Goal: Task Accomplishment & Management: Use online tool/utility

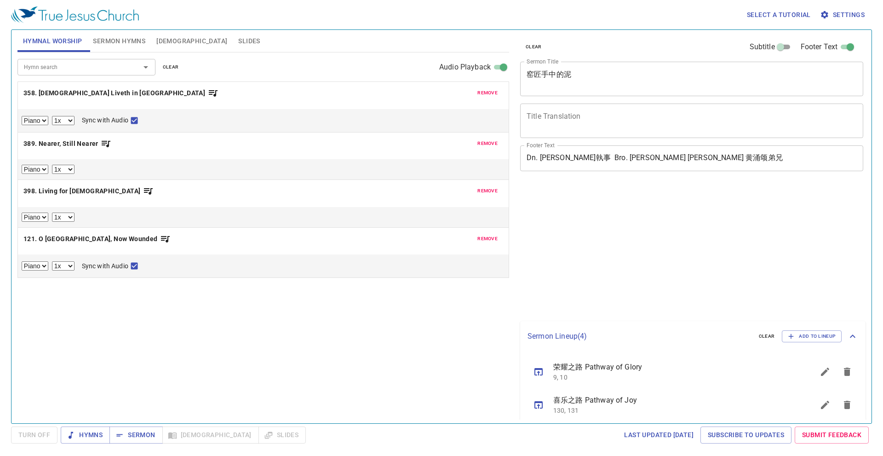
select select "1"
click at [233, 32] on button "Slides" at bounding box center [249, 41] width 33 height 22
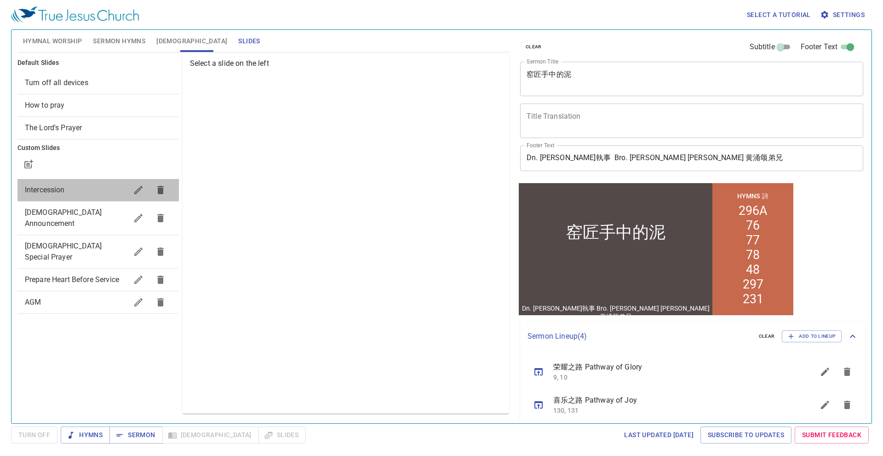
click at [94, 183] on div "Intercession" at bounding box center [97, 190] width 161 height 22
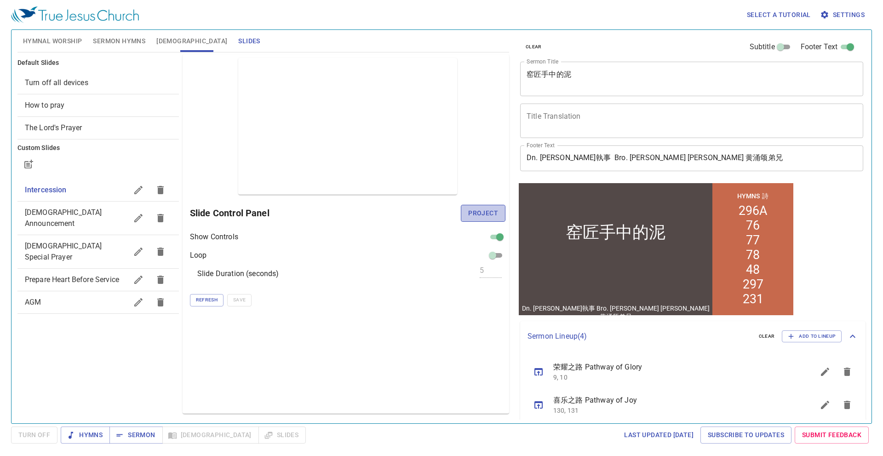
click at [501, 220] on button "Project" at bounding box center [483, 213] width 45 height 17
click at [55, 43] on span "Hymnal Worship" at bounding box center [52, 40] width 59 height 11
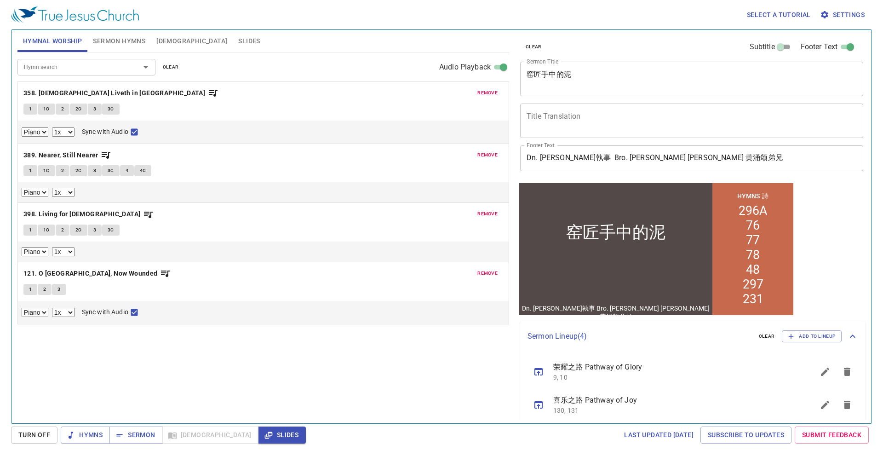
click at [490, 93] on span "remove" at bounding box center [487, 93] width 20 height 8
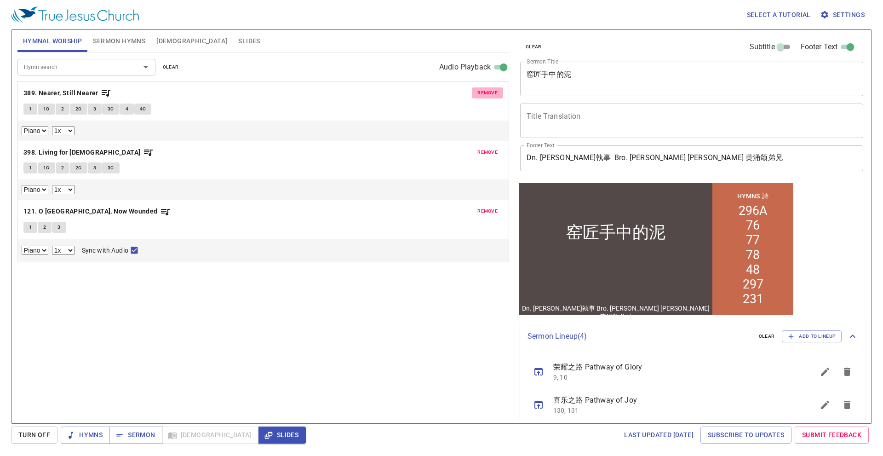
click at [491, 94] on span "remove" at bounding box center [487, 93] width 20 height 8
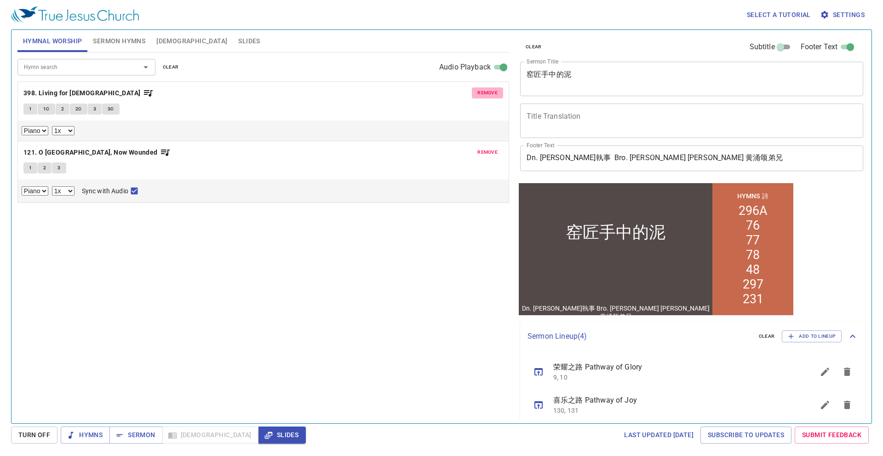
click at [491, 94] on span "remove" at bounding box center [487, 93] width 20 height 8
click at [491, 148] on span "remove" at bounding box center [487, 152] width 20 height 8
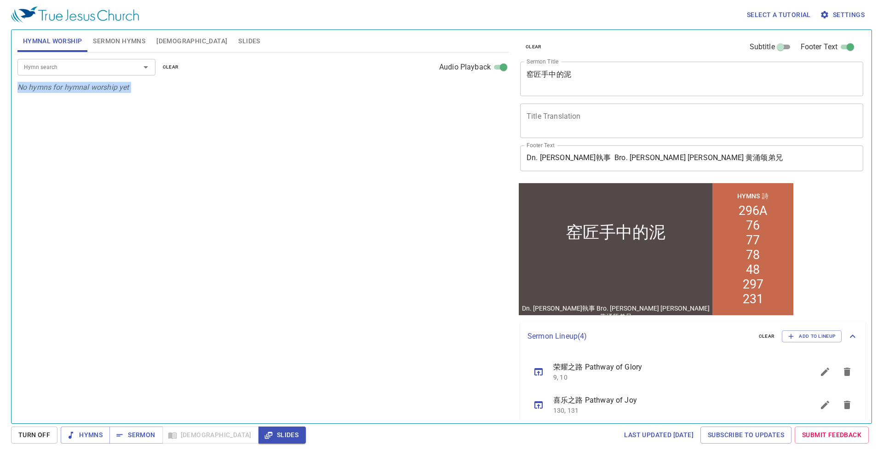
drag, startPoint x: 491, startPoint y: 94, endPoint x: 433, endPoint y: 97, distance: 57.5
click at [491, 95] on div "Hymn search Hymn search clear Audio Playback No hymns for hymnal worship yet" at bounding box center [263, 233] width 492 height 363
click at [63, 60] on div "Hymn search" at bounding box center [86, 67] width 138 height 16
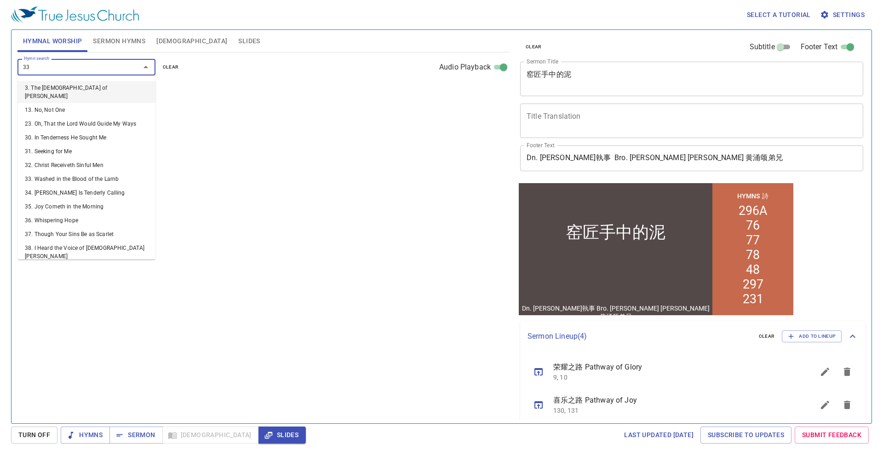
type input "332"
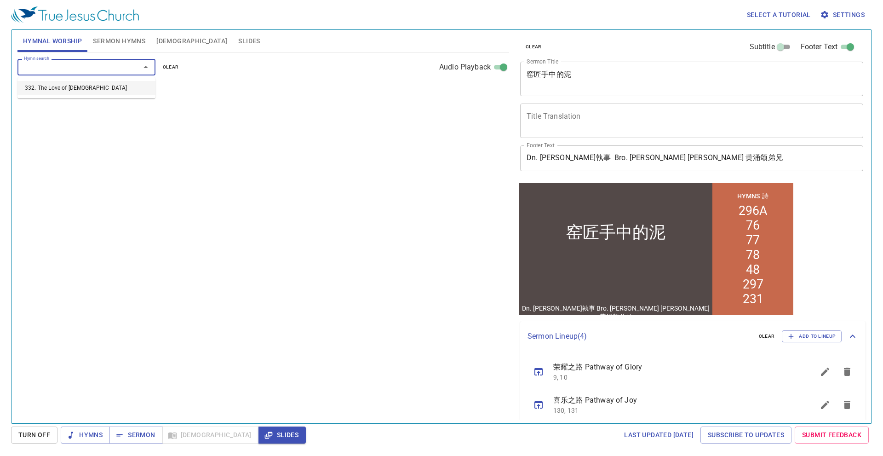
select select "1"
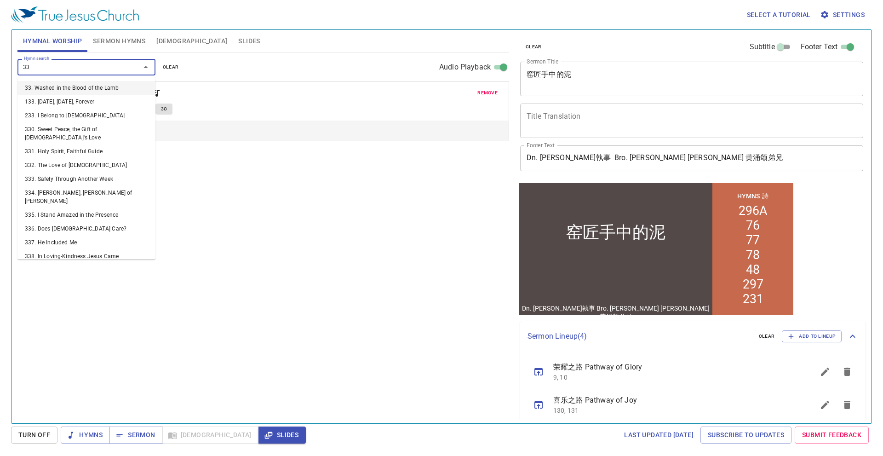
type input "333"
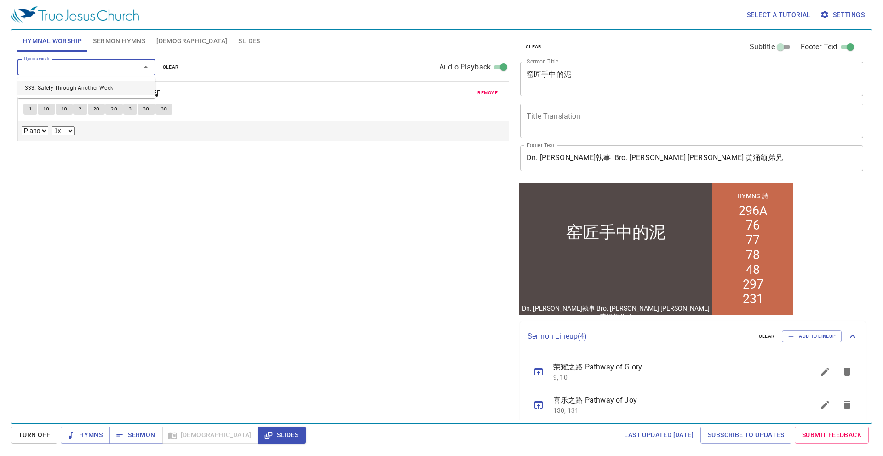
select select "1"
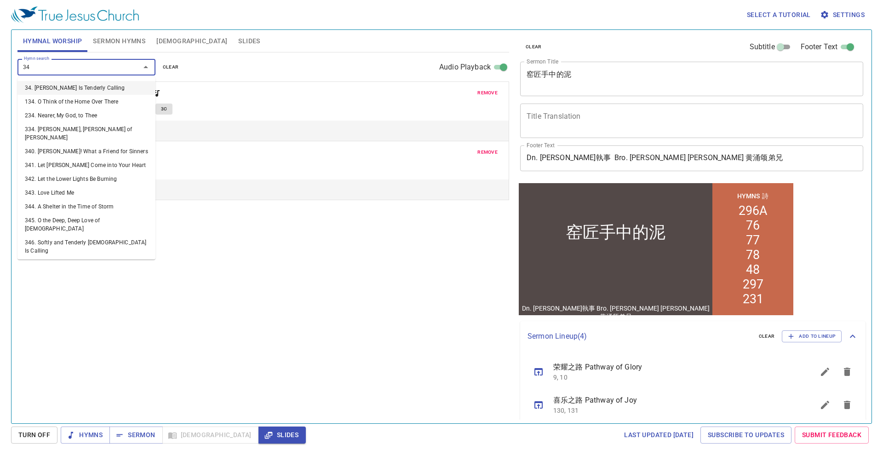
type input "343"
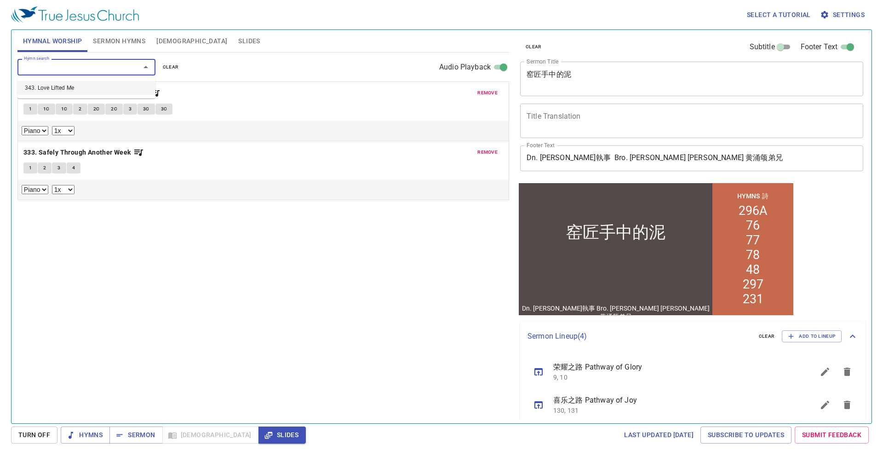
select select "1"
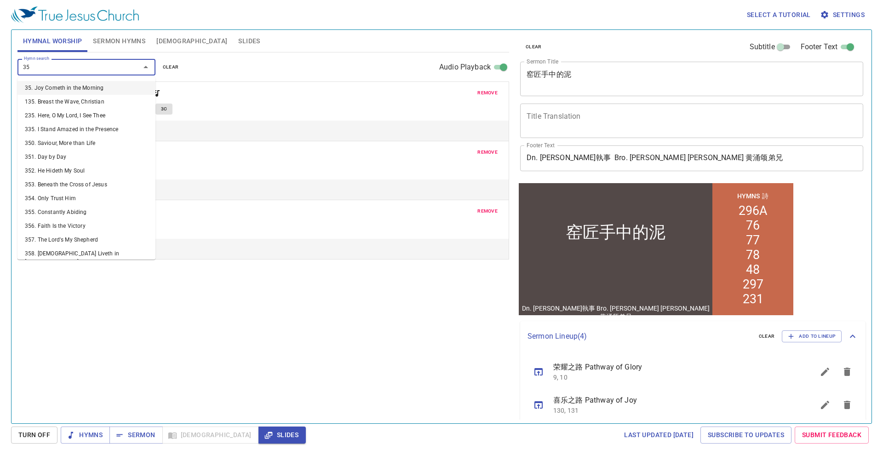
type input "351"
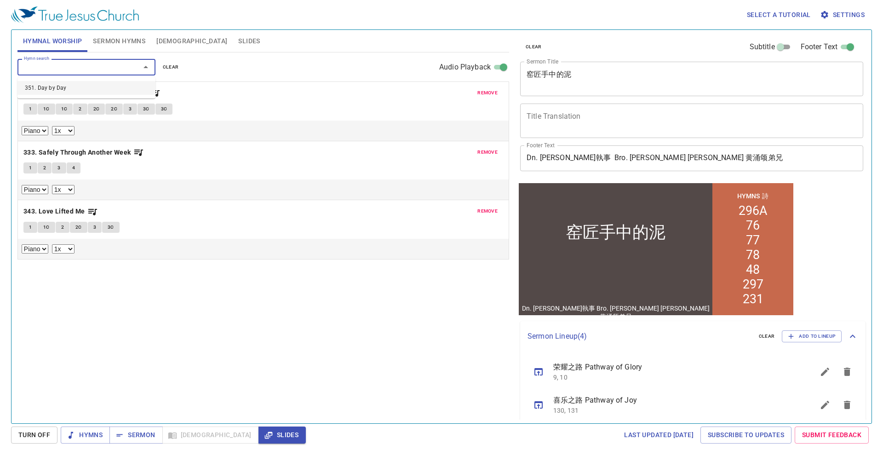
select select "1"
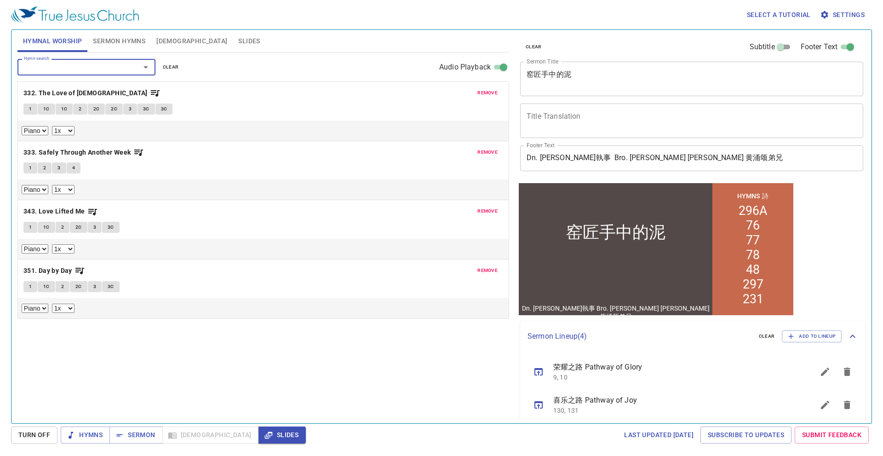
click at [238, 41] on span "Slides" at bounding box center [249, 40] width 22 height 11
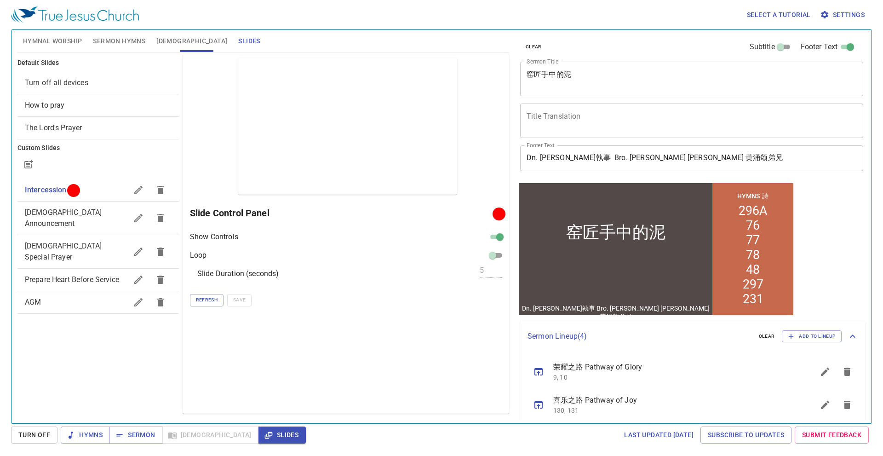
click at [63, 212] on span "[DEMOGRAPHIC_DATA] Announcement" at bounding box center [63, 218] width 77 height 20
click at [71, 269] on div "Prepare Heart Before Service" at bounding box center [97, 280] width 161 height 22
click at [96, 235] on div "[DEMOGRAPHIC_DATA] Special Prayer" at bounding box center [97, 251] width 161 height 33
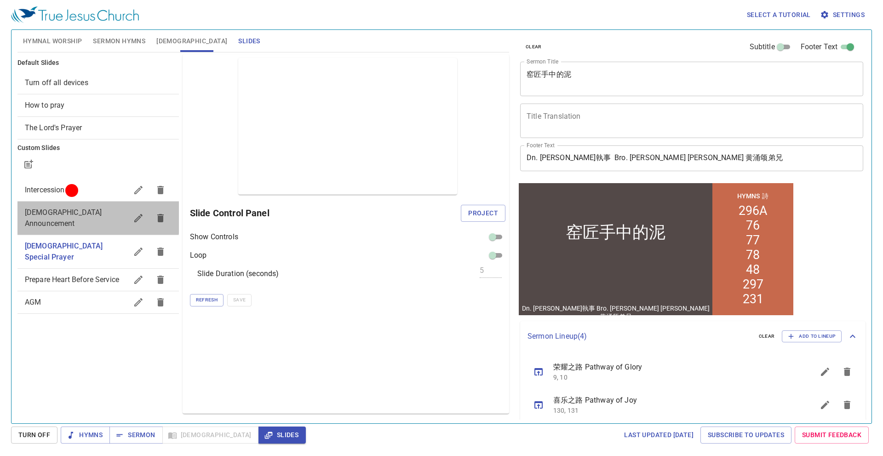
click at [95, 216] on span "[DEMOGRAPHIC_DATA] Announcement" at bounding box center [63, 218] width 77 height 20
checkbox input "true"
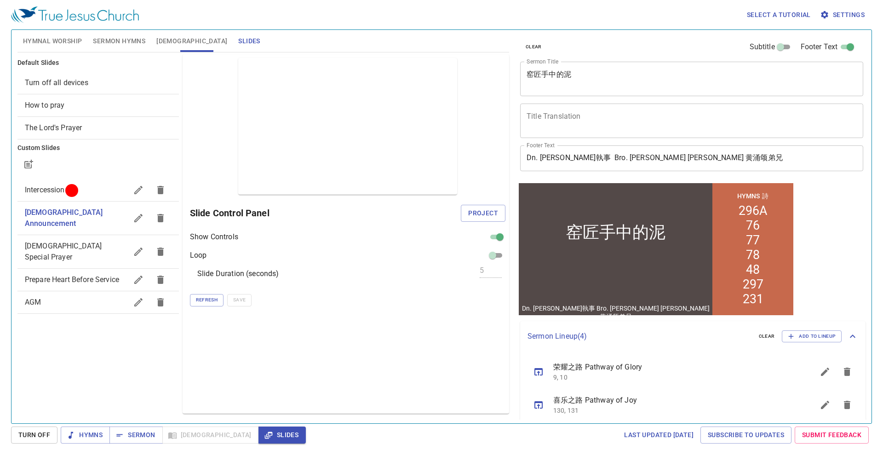
click at [97, 269] on div "Prepare Heart Before Service" at bounding box center [97, 280] width 161 height 22
click at [475, 220] on button "Project" at bounding box center [483, 213] width 45 height 17
click at [72, 431] on span "Hymns" at bounding box center [85, 434] width 34 height 11
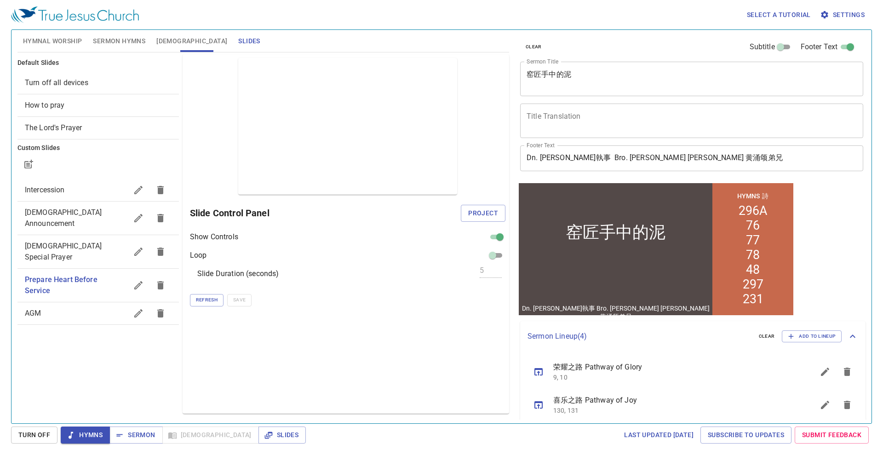
click at [103, 197] on div "Intercession" at bounding box center [97, 190] width 161 height 22
click at [481, 208] on span "Project" at bounding box center [483, 212] width 30 height 11
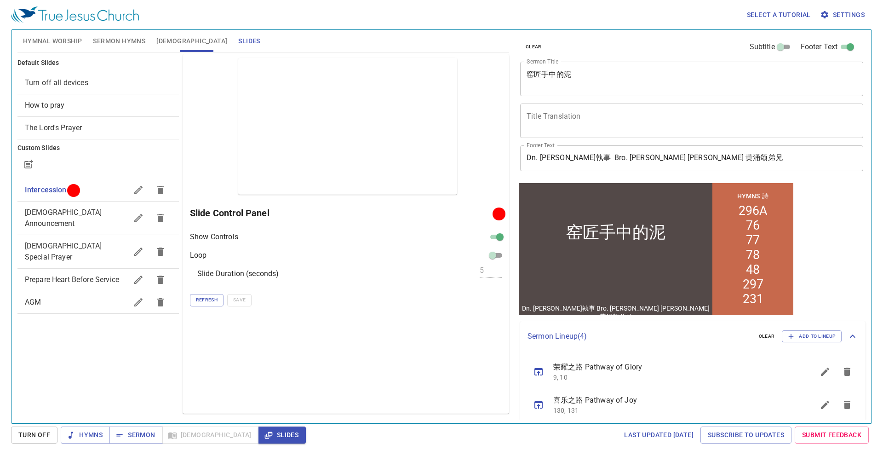
click at [114, 39] on span "Sermon Hymns" at bounding box center [119, 40] width 52 height 11
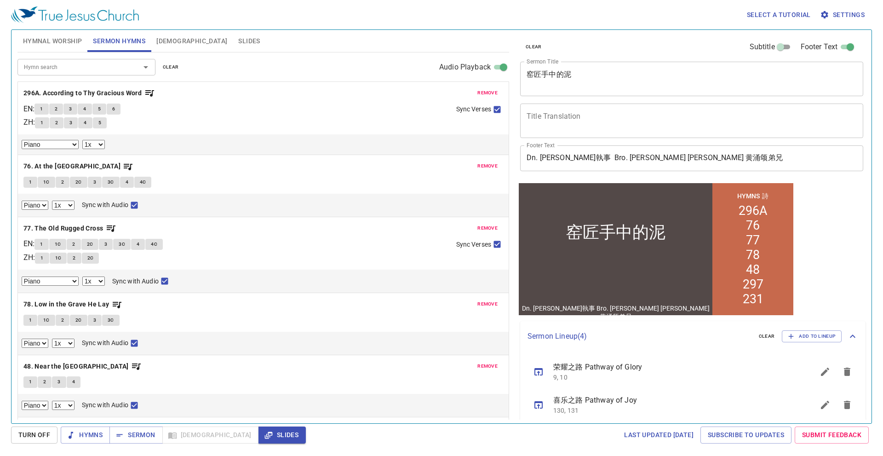
click at [482, 90] on span "remove" at bounding box center [487, 93] width 20 height 8
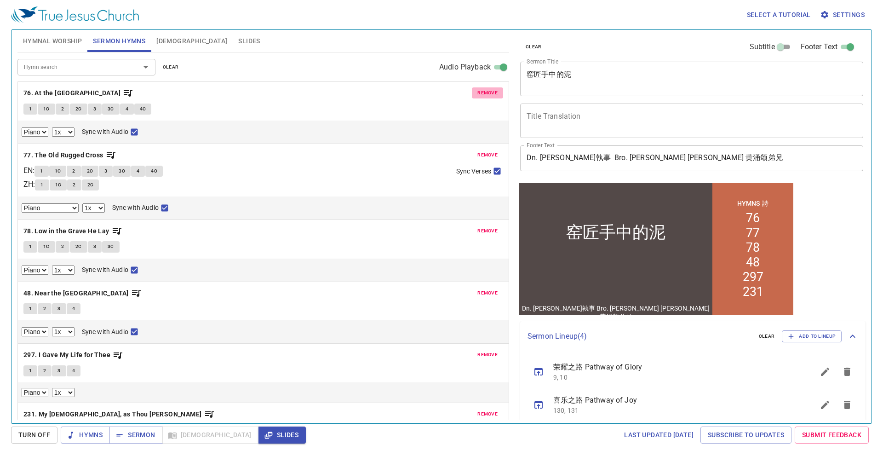
click at [482, 90] on span "remove" at bounding box center [487, 93] width 20 height 8
click at [482, 151] on span "remove" at bounding box center [487, 155] width 20 height 8
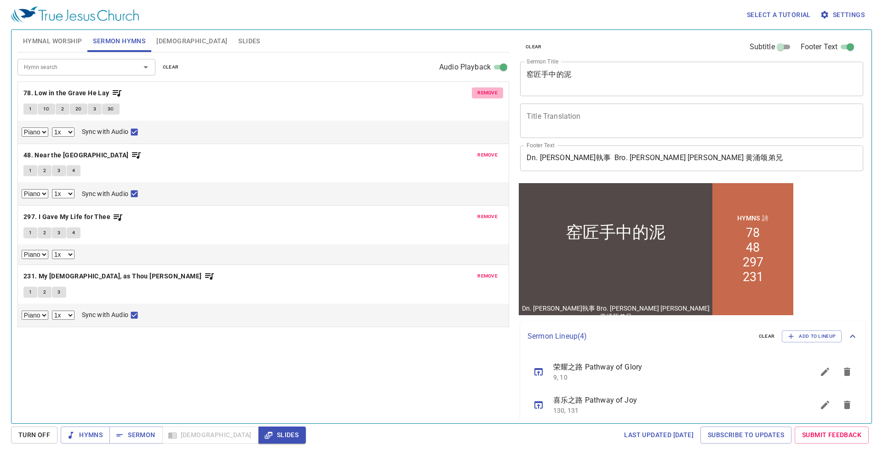
click at [482, 90] on span "remove" at bounding box center [487, 93] width 20 height 8
click at [482, 151] on span "remove" at bounding box center [487, 155] width 20 height 8
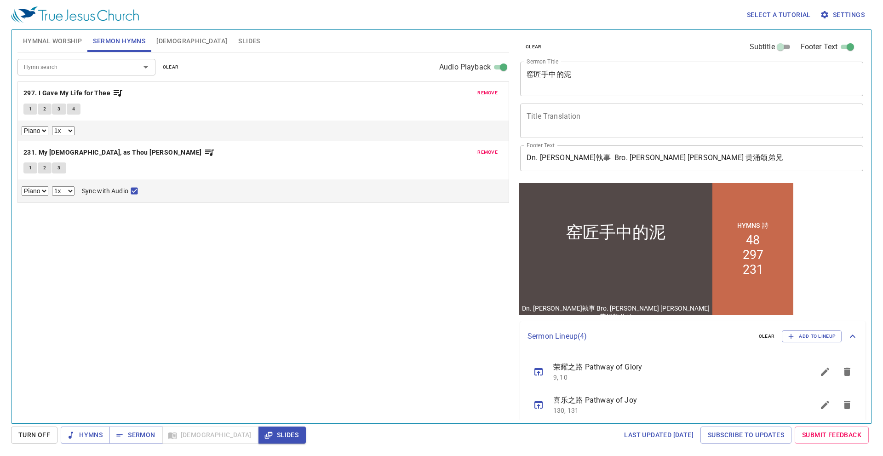
click at [482, 90] on span "remove" at bounding box center [487, 93] width 20 height 8
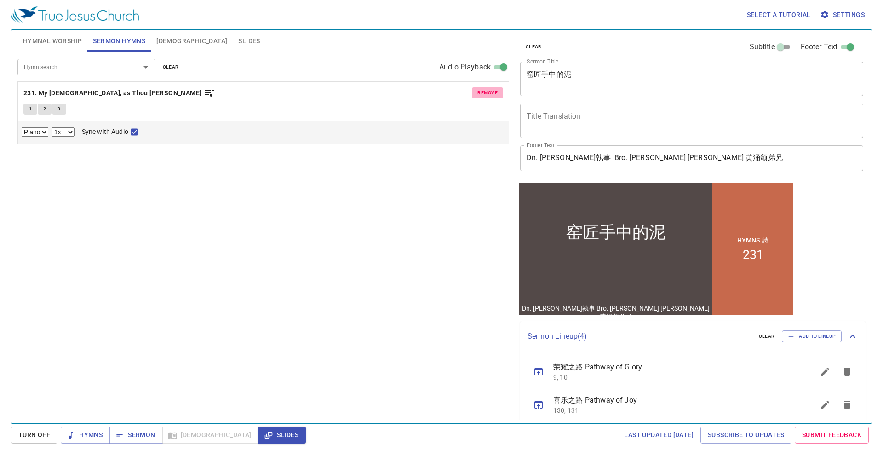
click at [482, 90] on span "remove" at bounding box center [487, 93] width 20 height 8
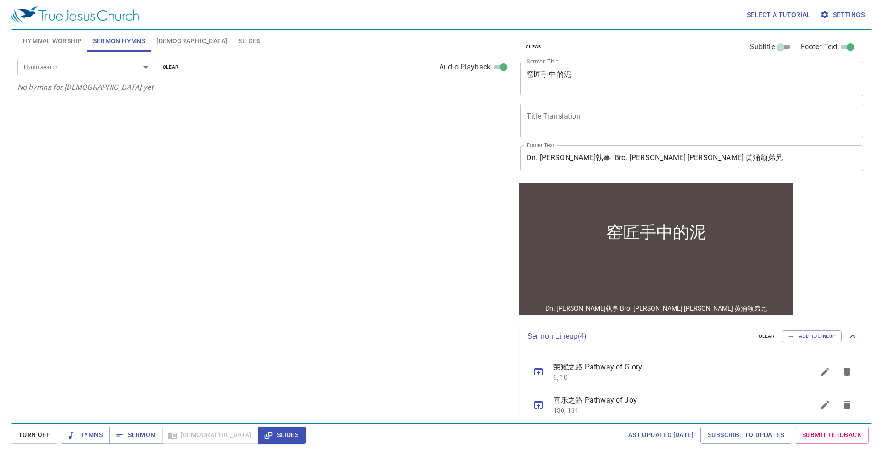
drag, startPoint x: 612, startPoint y: 81, endPoint x: 411, endPoint y: 109, distance: 202.8
click at [413, 109] on div "Hymnal Worship Sermon Hymns Bible Slides Hymn search Hymn search clear Audio Pl…" at bounding box center [441, 222] width 855 height 393
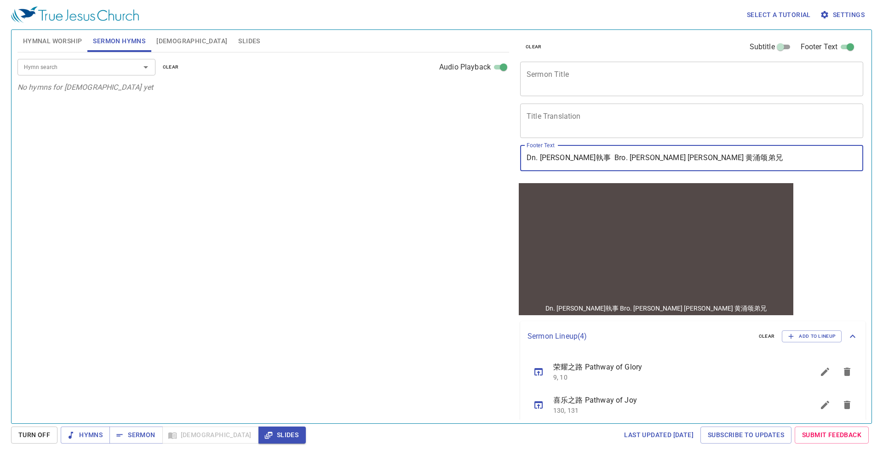
drag, startPoint x: 615, startPoint y: 163, endPoint x: 406, endPoint y: 162, distance: 208.8
click at [406, 162] on div "Hymnal Worship Sermon Hymns Bible Slides Hymn search Hymn search clear Audio Pl…" at bounding box center [441, 222] width 855 height 393
click at [745, 163] on input "Bro. Ooi Yong Song 黄涌颂弟兄" at bounding box center [691, 158] width 343 height 26
paste input "Sis. Tang Hui Ling 邓慧琳姐妹"
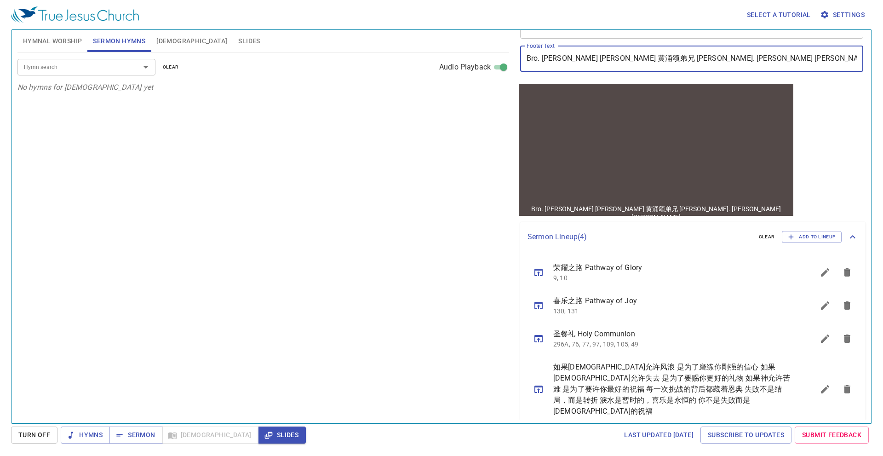
type input "Bro. [PERSON_NAME] [PERSON_NAME] 黄涌颂弟兄 [PERSON_NAME]. [PERSON_NAME] [PERSON_NAM…"
click at [824, 384] on icon "sermon lineup list" at bounding box center [824, 389] width 11 height 11
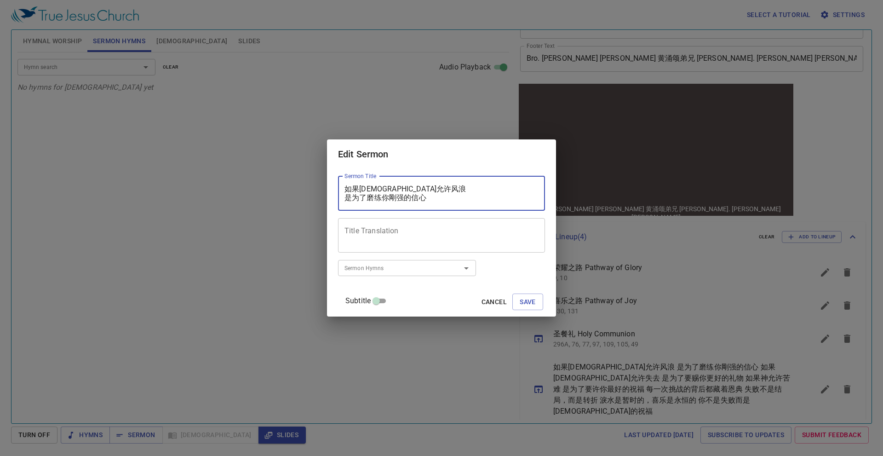
drag, startPoint x: 468, startPoint y: 199, endPoint x: 455, endPoint y: 207, distance: 15.3
click at [464, 200] on textarea "如果[DEMOGRAPHIC_DATA]允许风浪 是为了磨练你剛强的信心 如果[DEMOGRAPHIC_DATA]允许失去 是为了要赐你更好的礼物 如果神允许…" at bounding box center [441, 192] width 194 height 17
click at [427, 396] on div "Edit Sermon Sermon Title 如果神允许风浪 是为了磨练你剛强的信心 如果神允许失去 是为了要赐你更好的礼物 如果神允许苦难 是为了要许你…" at bounding box center [441, 228] width 883 height 456
click at [484, 305] on span "Cancel" at bounding box center [493, 301] width 25 height 11
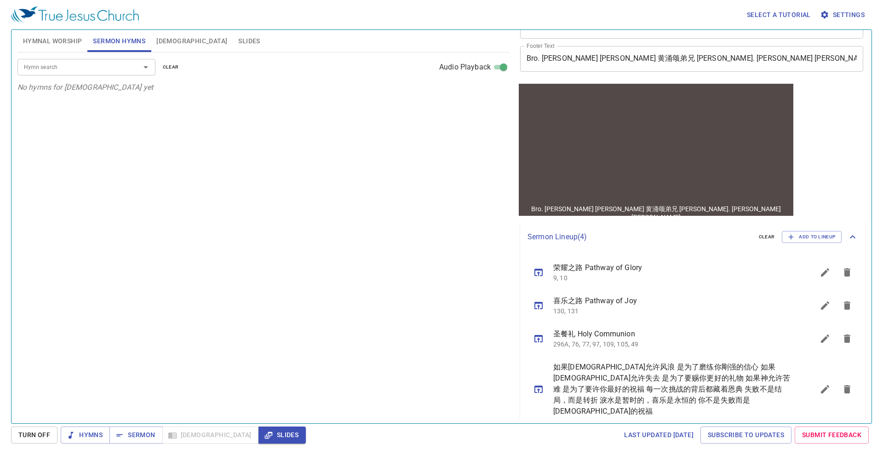
click at [441, 346] on div "Hymn search Hymn search clear Audio Playback No hymns for sermon yet" at bounding box center [263, 233] width 492 height 363
click at [838, 176] on div "clear Subtitle Footer Text Sermon Title x Sermon Title Title Translation x Titl…" at bounding box center [691, 222] width 356 height 393
click at [104, 429] on button "Hymns" at bounding box center [85, 434] width 49 height 17
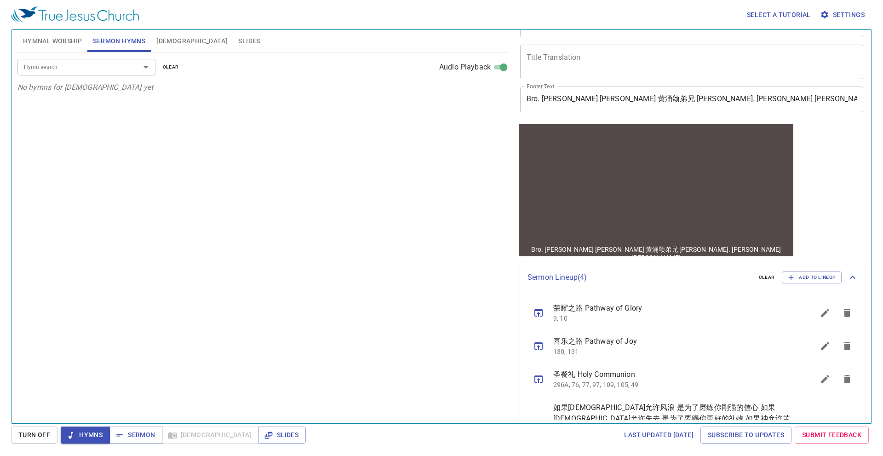
scroll to position [0, 0]
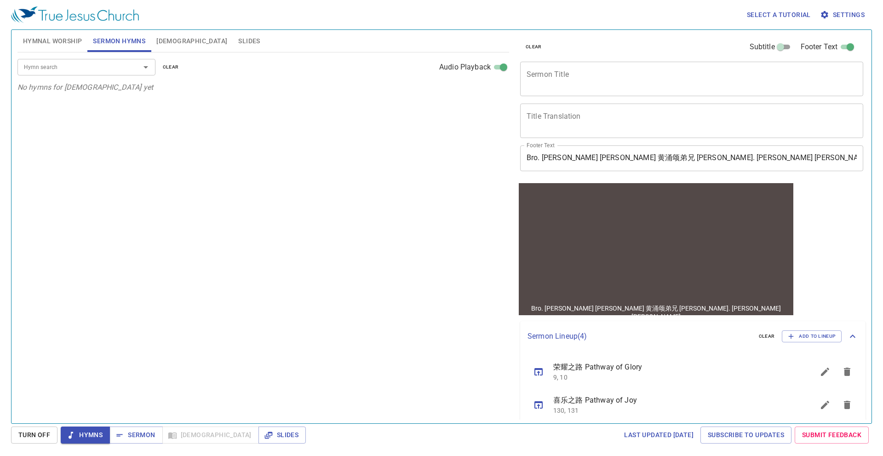
click at [73, 40] on span "Hymnal Worship" at bounding box center [52, 40] width 59 height 11
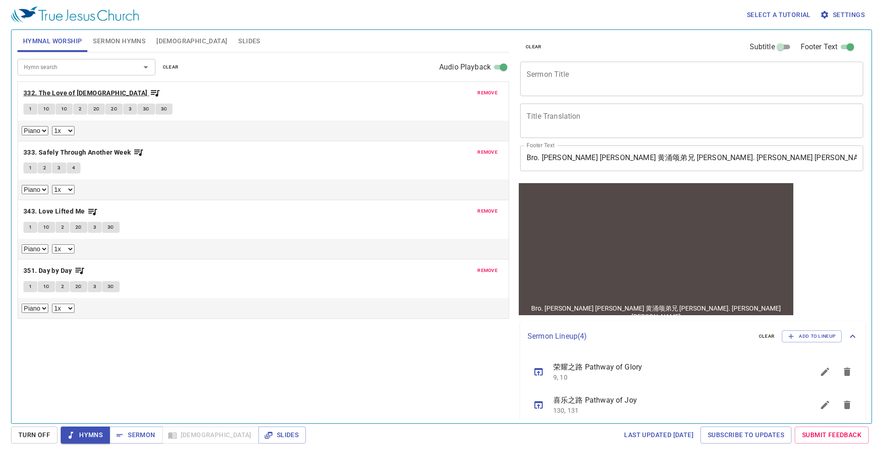
click at [45, 93] on b "332. The Love of [DEMOGRAPHIC_DATA]" at bounding box center [85, 92] width 124 height 11
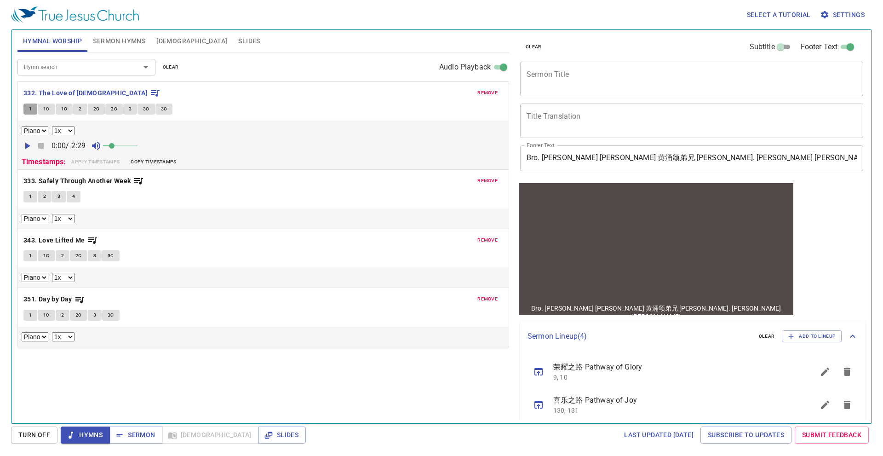
click at [32, 109] on span "1" at bounding box center [30, 109] width 3 height 8
click at [323, 87] on div "remove 332. The Love of God 1 1C 1C 2 2C 2C 3 3C 3C Piano 0.6x 0.7x 0.8x 0.9x 1…" at bounding box center [263, 125] width 491 height 87
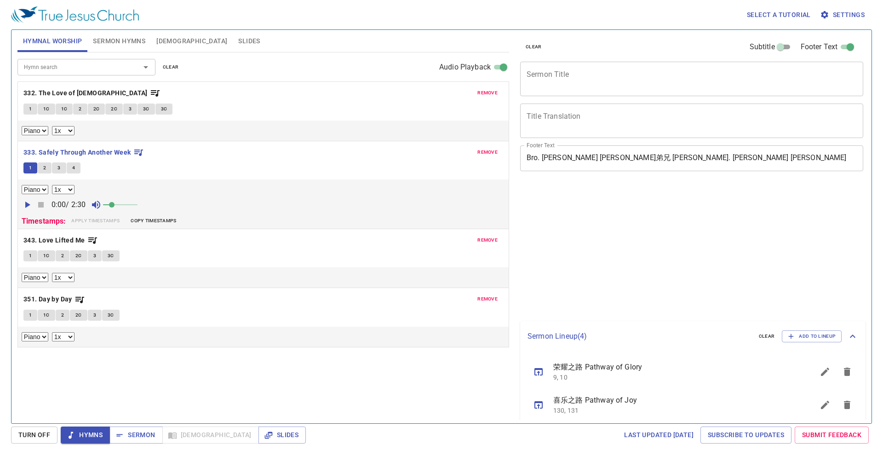
select select "1"
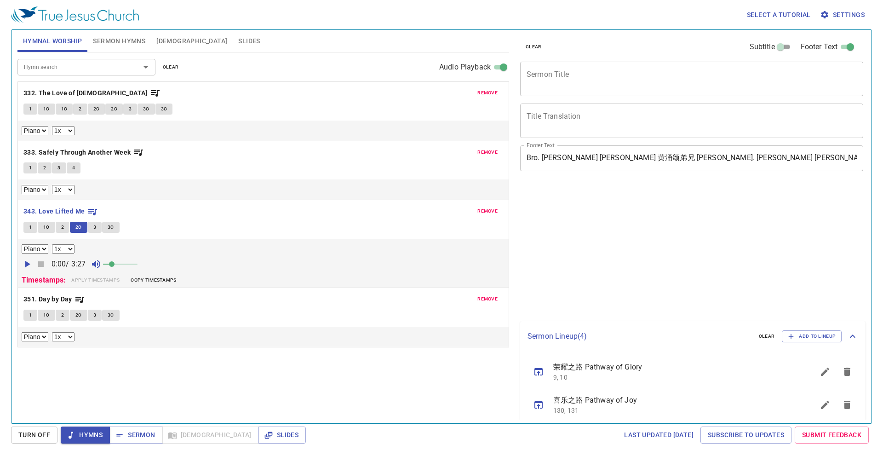
select select "1"
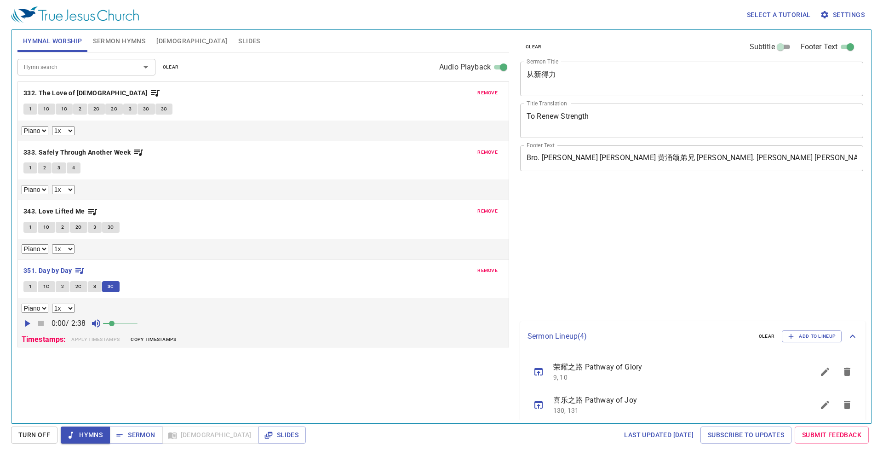
select select "1"
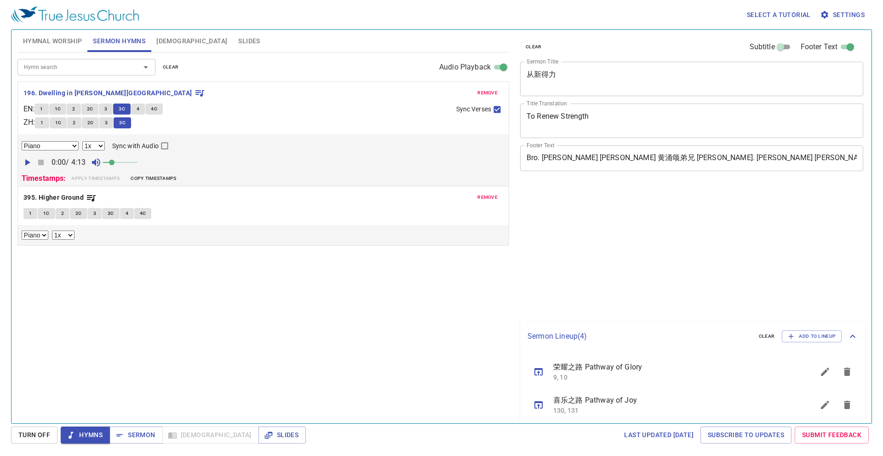
select select "1"
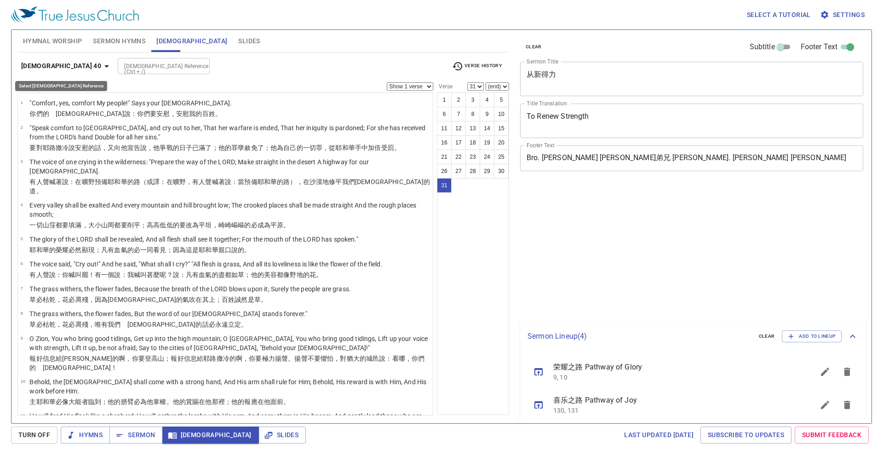
select select "31"
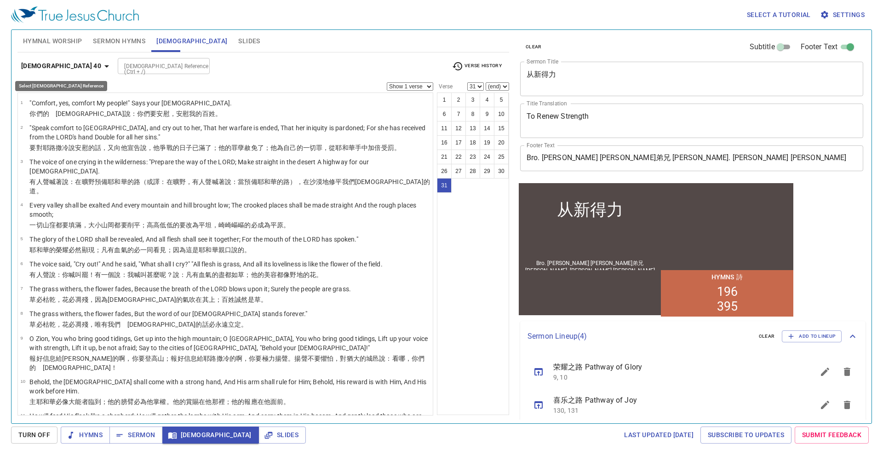
scroll to position [593, 0]
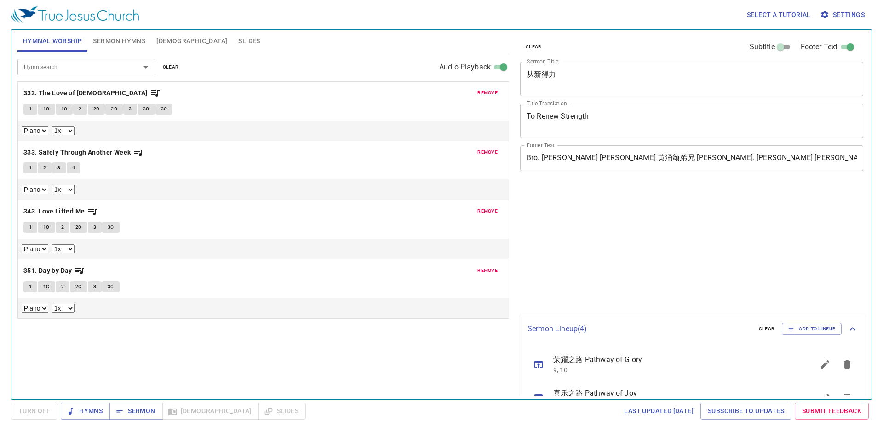
select select "1"
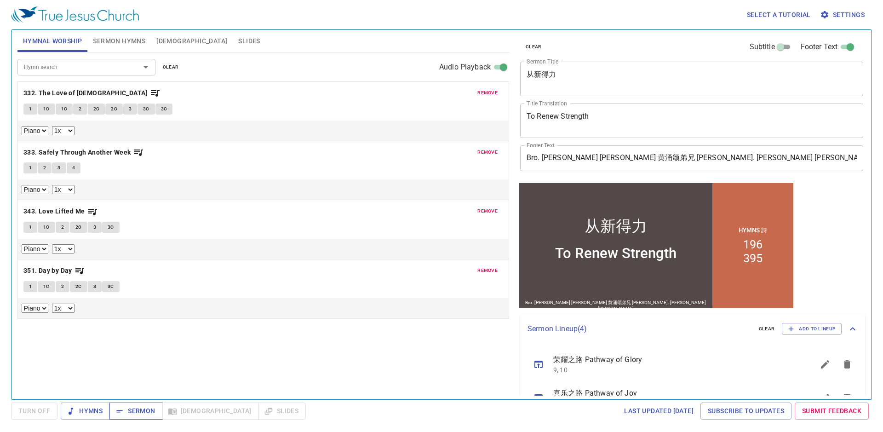
click at [143, 405] on span "Sermon" at bounding box center [136, 410] width 38 height 11
click at [134, 38] on span "Sermon Hymns" at bounding box center [119, 40] width 52 height 11
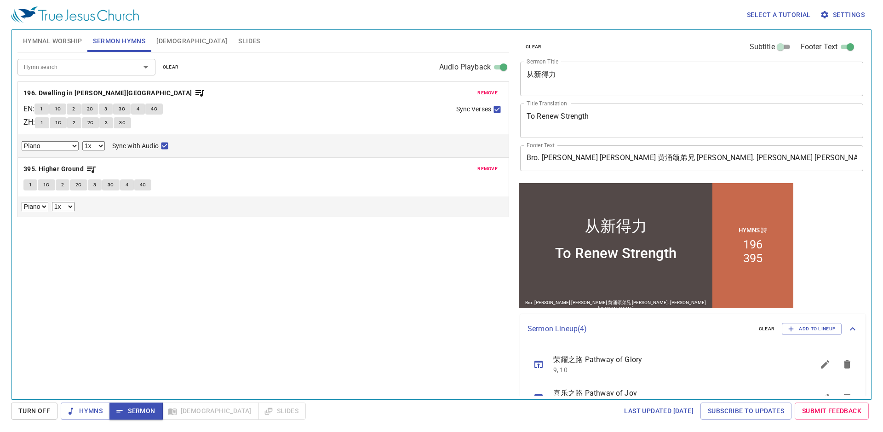
click at [162, 41] on span "[DEMOGRAPHIC_DATA]" at bounding box center [191, 40] width 71 height 11
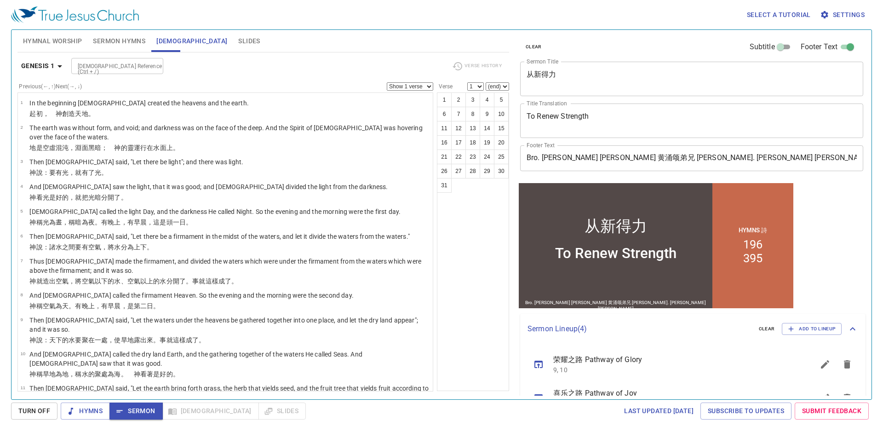
click at [51, 67] on b "Genesis 1" at bounding box center [38, 65] width 34 height 11
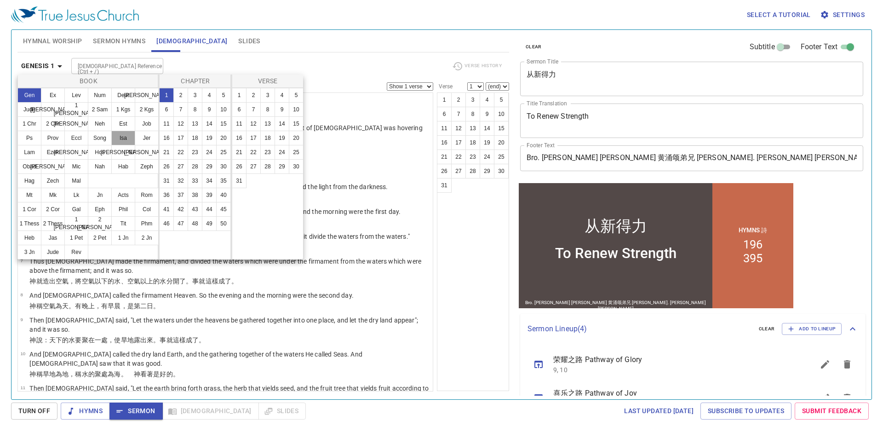
click at [124, 141] on button "Isa" at bounding box center [123, 138] width 24 height 15
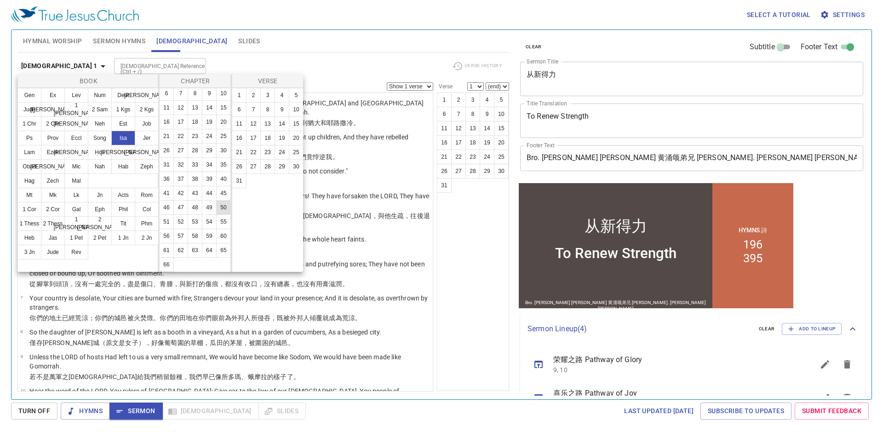
scroll to position [46, 0]
click at [216, 179] on button "40" at bounding box center [223, 179] width 15 height 15
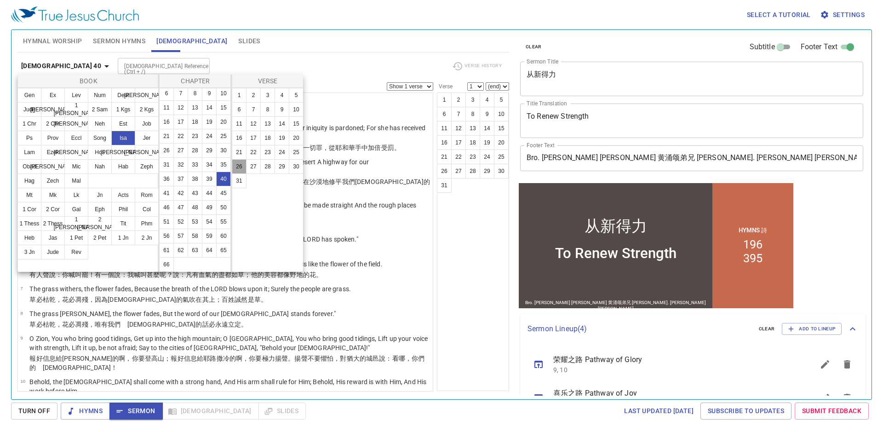
click at [244, 160] on button "26" at bounding box center [239, 166] width 15 height 15
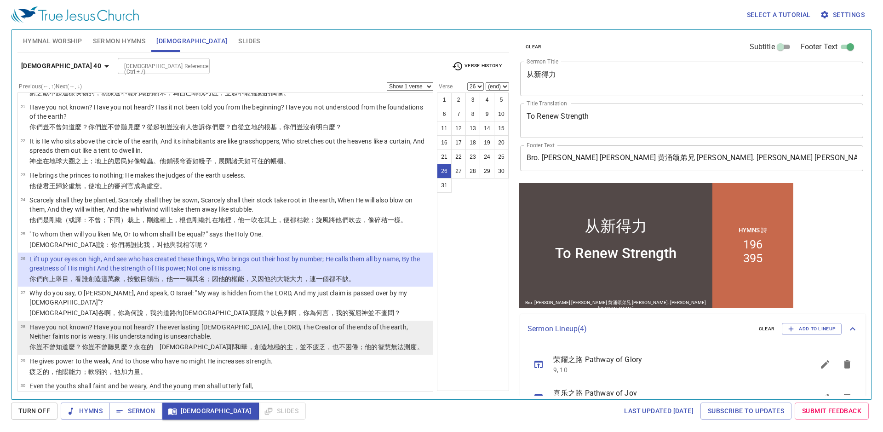
click at [227, 322] on p "Have you not known? Have you not heard? The everlasting [DEMOGRAPHIC_DATA], the…" at bounding box center [229, 331] width 401 height 18
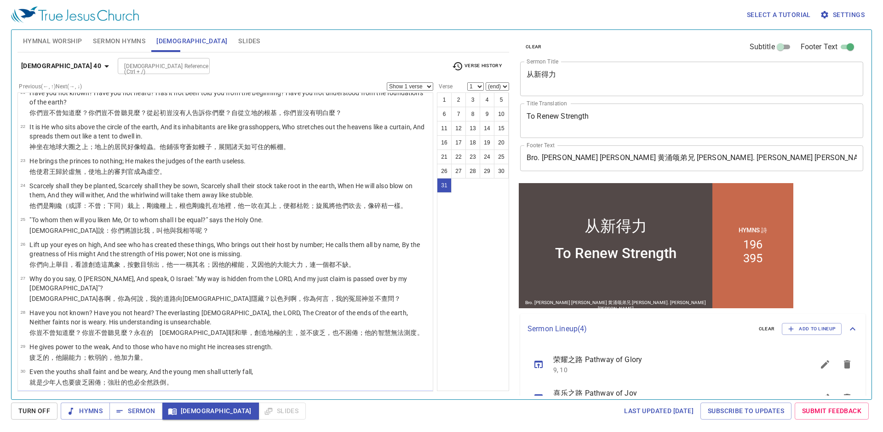
scroll to position [0, 0]
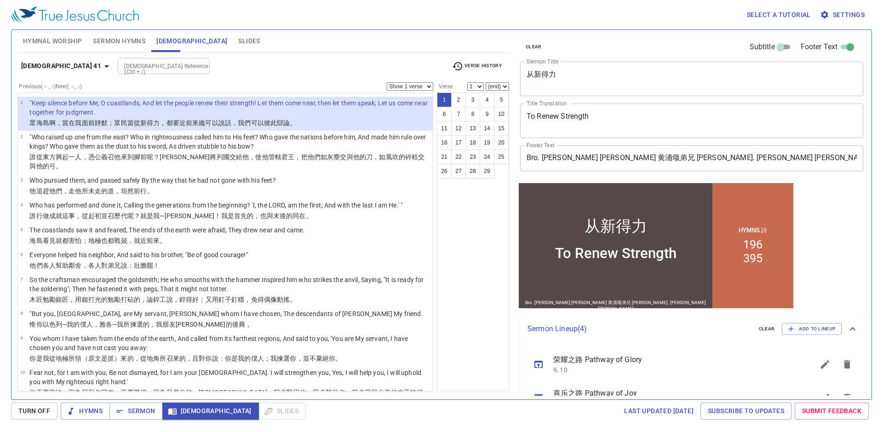
select select "31"
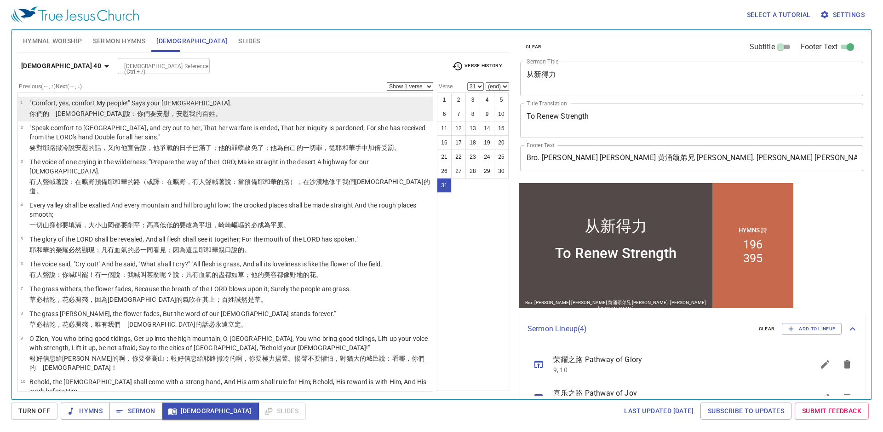
scroll to position [617, 0]
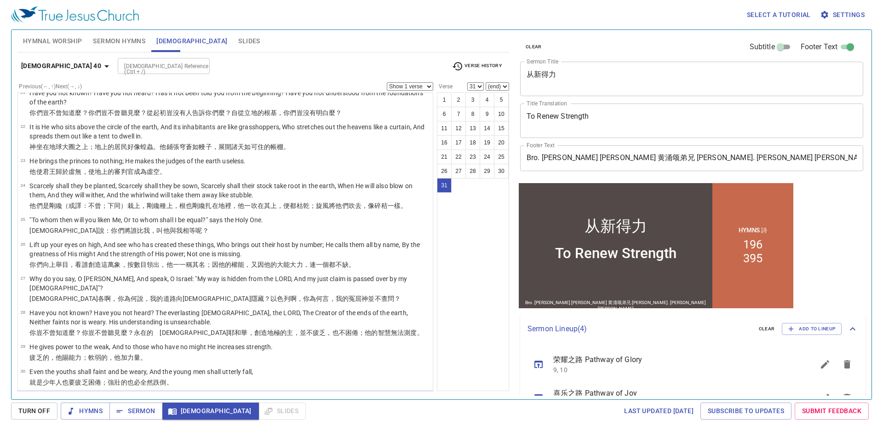
drag, startPoint x: 143, startPoint y: 407, endPoint x: 143, endPoint y: 400, distance: 7.8
click at [143, 407] on span "Sermon" at bounding box center [136, 410] width 38 height 11
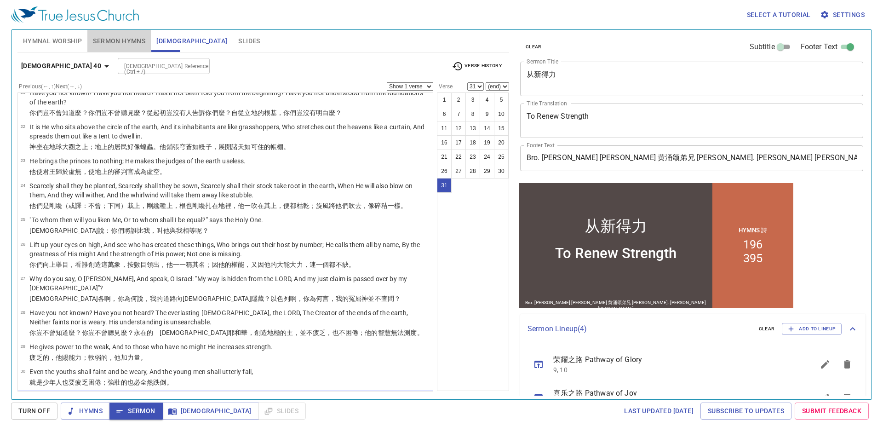
click at [131, 41] on span "Sermon Hymns" at bounding box center [119, 40] width 52 height 11
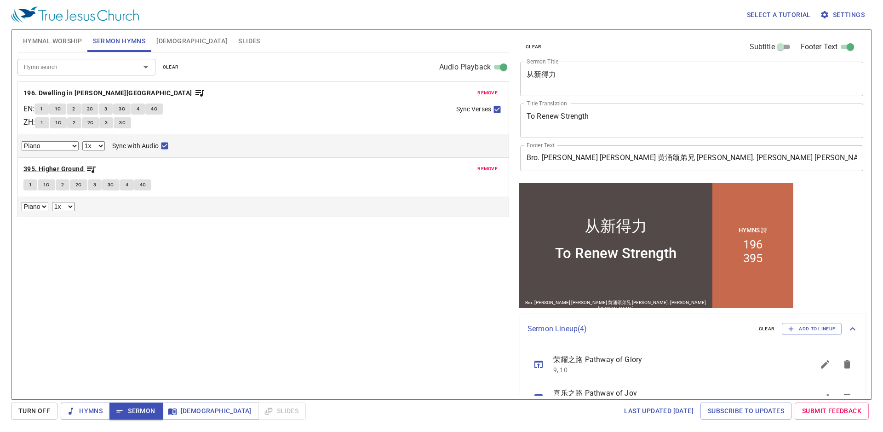
click at [64, 171] on b "395. Higher Ground" at bounding box center [53, 168] width 60 height 11
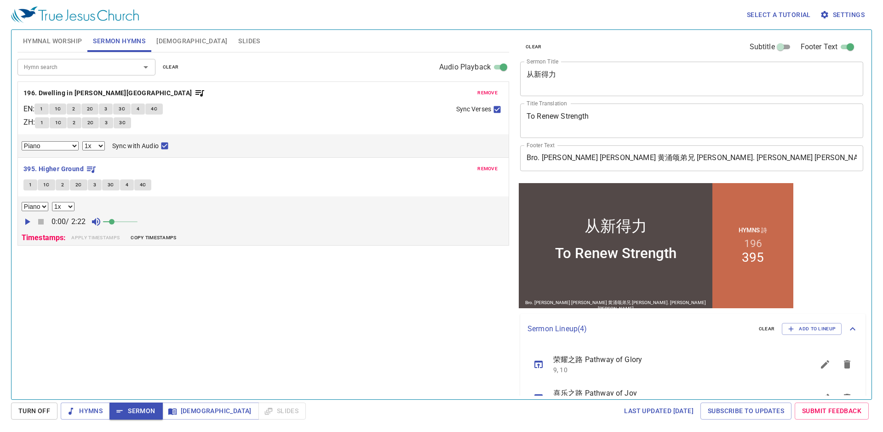
click at [29, 183] on span "1" at bounding box center [30, 185] width 3 height 8
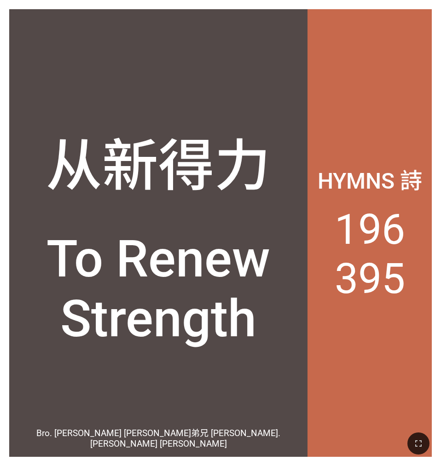
click at [367, 106] on div "Hymns 詩 196 395" at bounding box center [369, 232] width 124 height 447
